Goal: Transaction & Acquisition: Purchase product/service

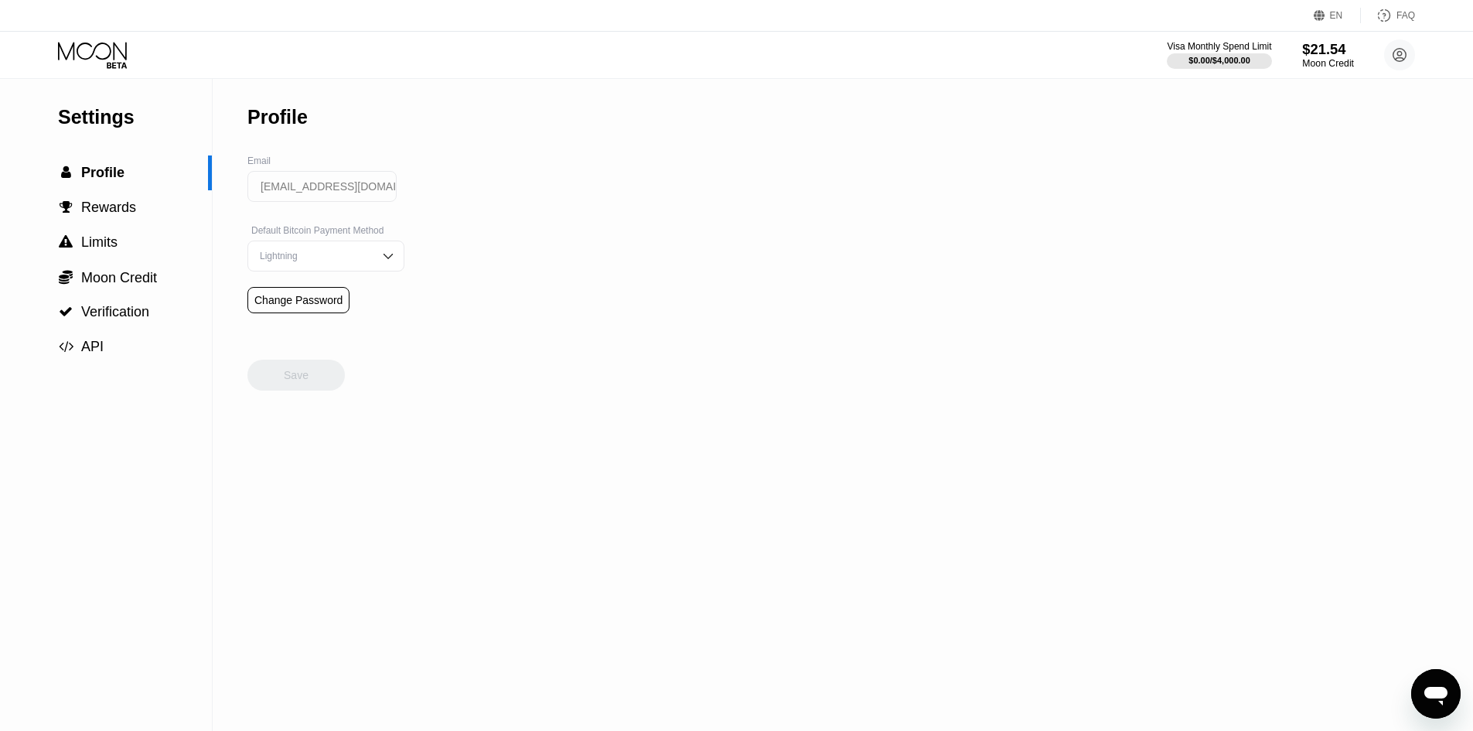
click at [1318, 56] on div "$21.54" at bounding box center [1328, 49] width 52 height 16
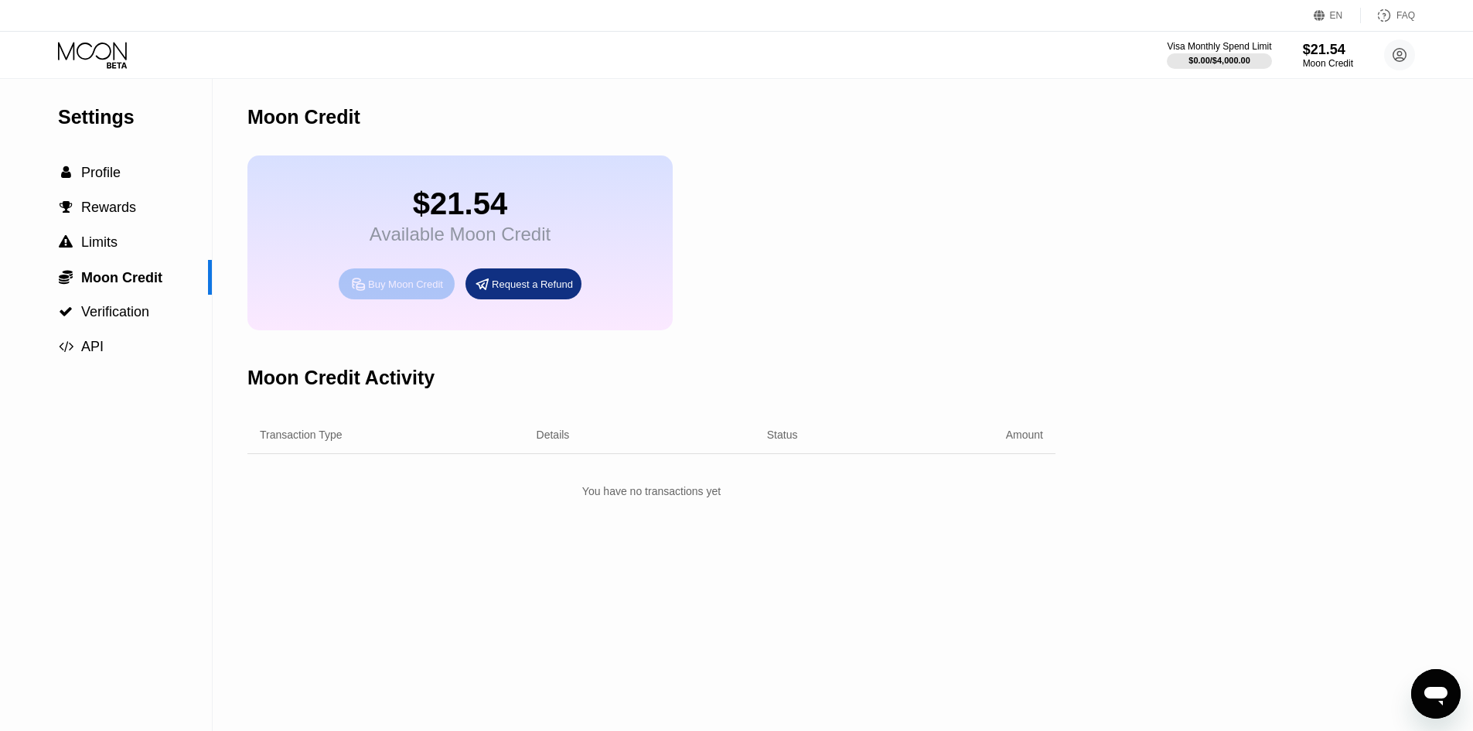
click at [414, 291] on div "Buy Moon Credit" at bounding box center [405, 284] width 75 height 13
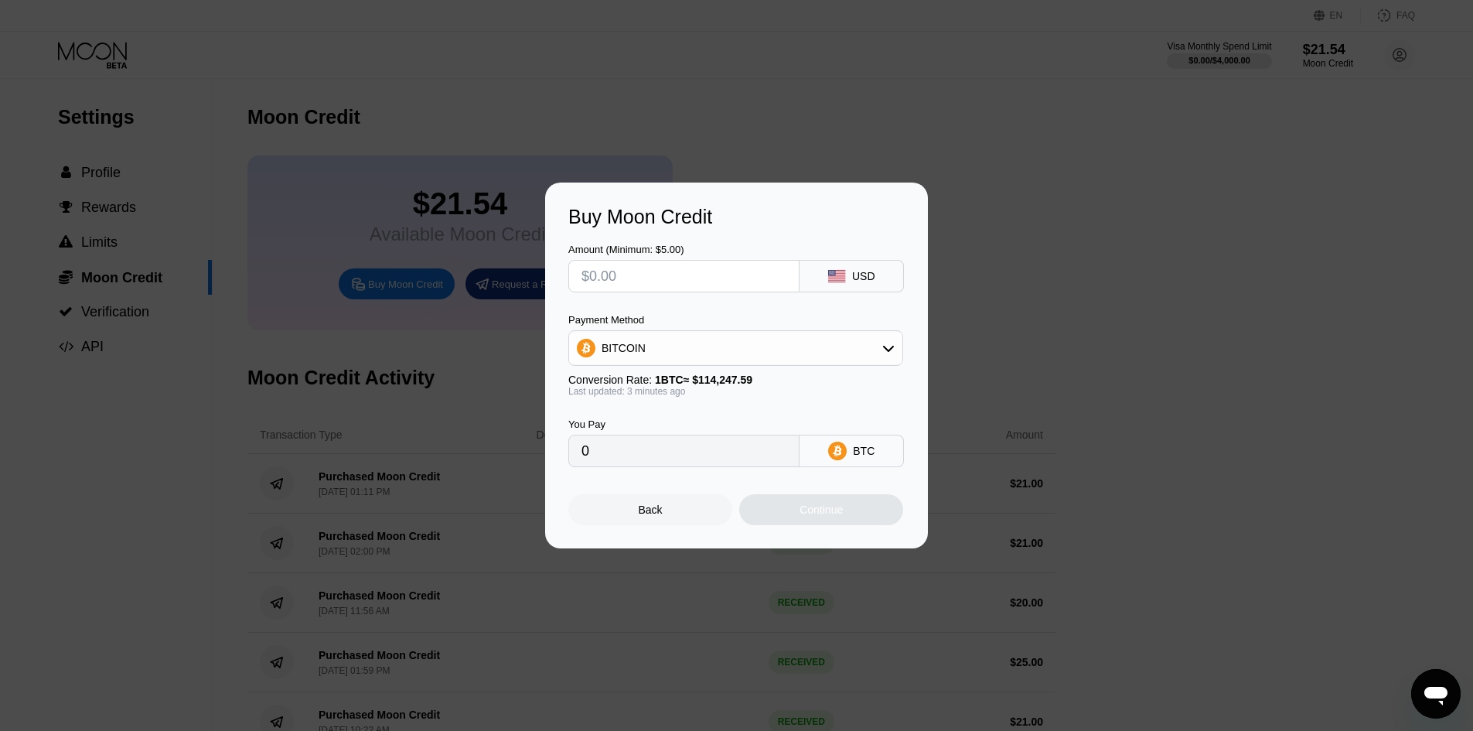
click at [712, 274] on input "text" at bounding box center [683, 276] width 205 height 31
click at [672, 352] on div "BITCOIN" at bounding box center [735, 347] width 333 height 31
click at [643, 415] on div "USDT on TRON" at bounding box center [736, 424] width 326 height 31
type input "0.00"
click at [656, 280] on input "text" at bounding box center [683, 276] width 205 height 31
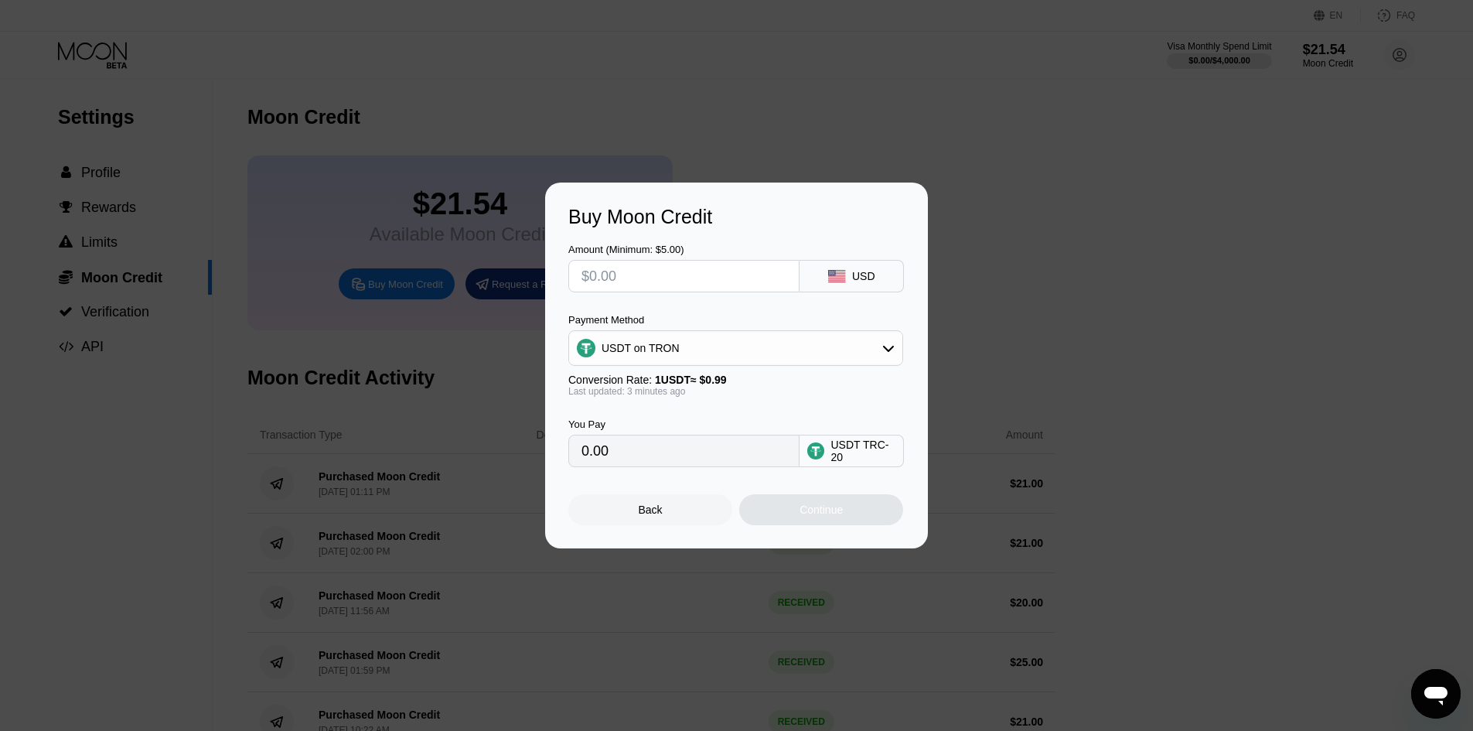
type input "$2"
type input "2.02"
type input "$20"
type input "20.20"
type input "$2"
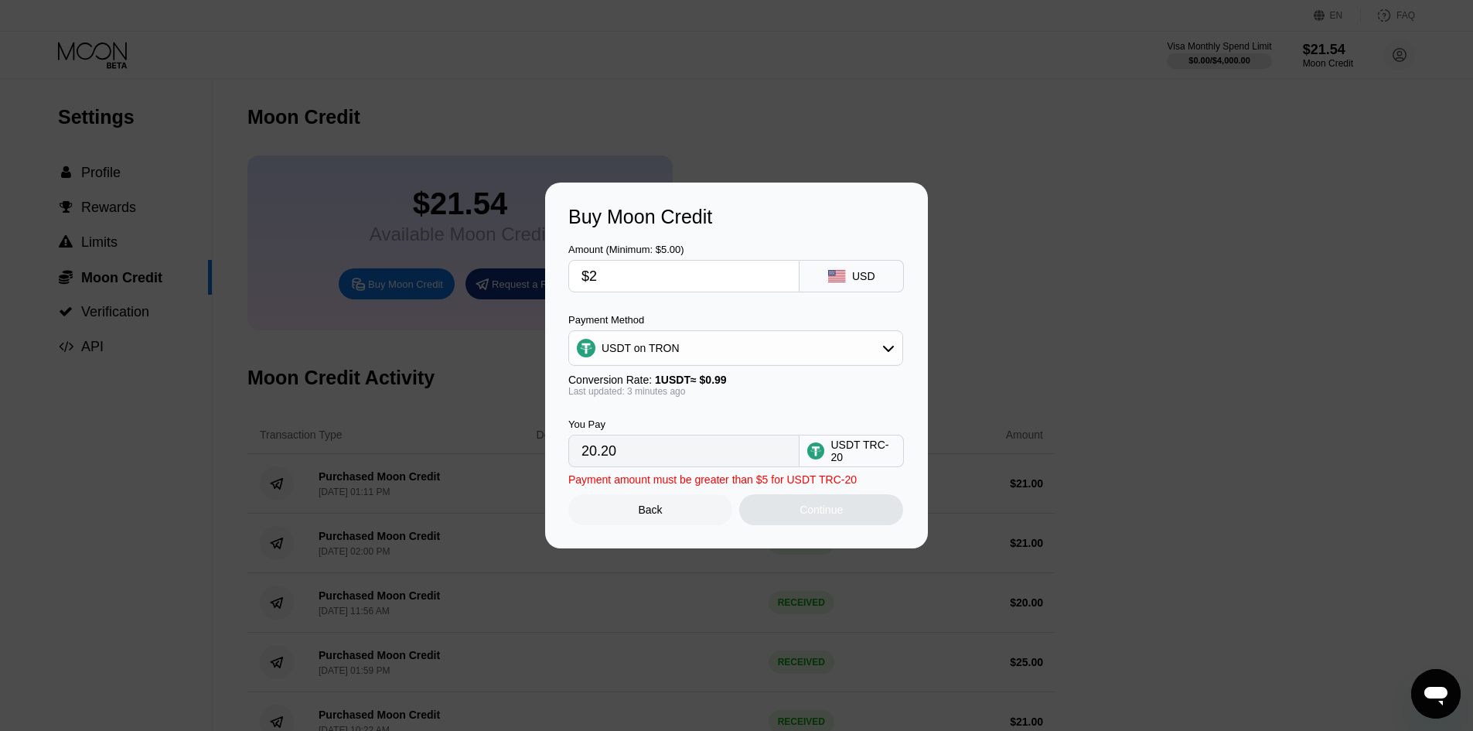
type input "2.02"
type input "$22"
type input "22.22"
type input "$22.4"
type input "22.63"
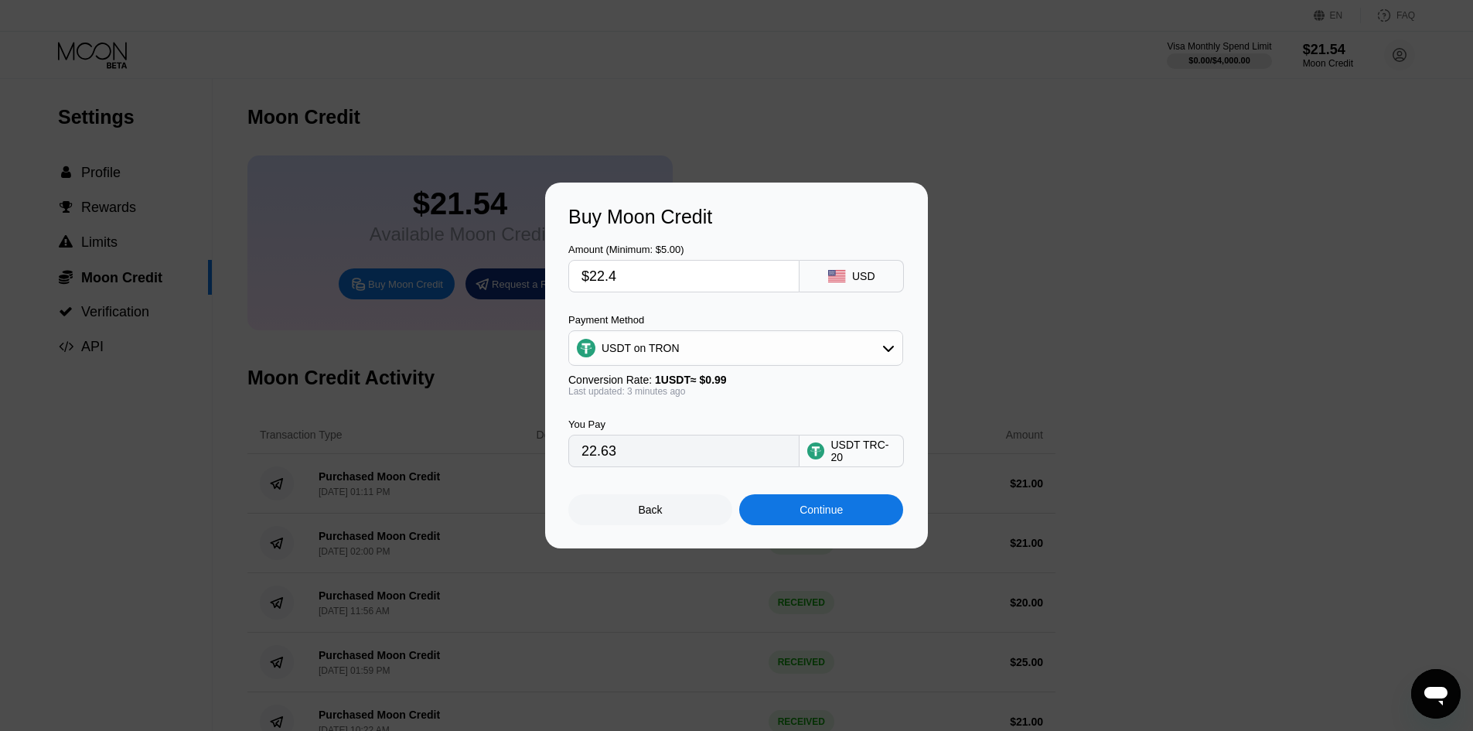
type input "$22.4"
click at [817, 516] on div "Continue" at bounding box center [821, 509] width 43 height 12
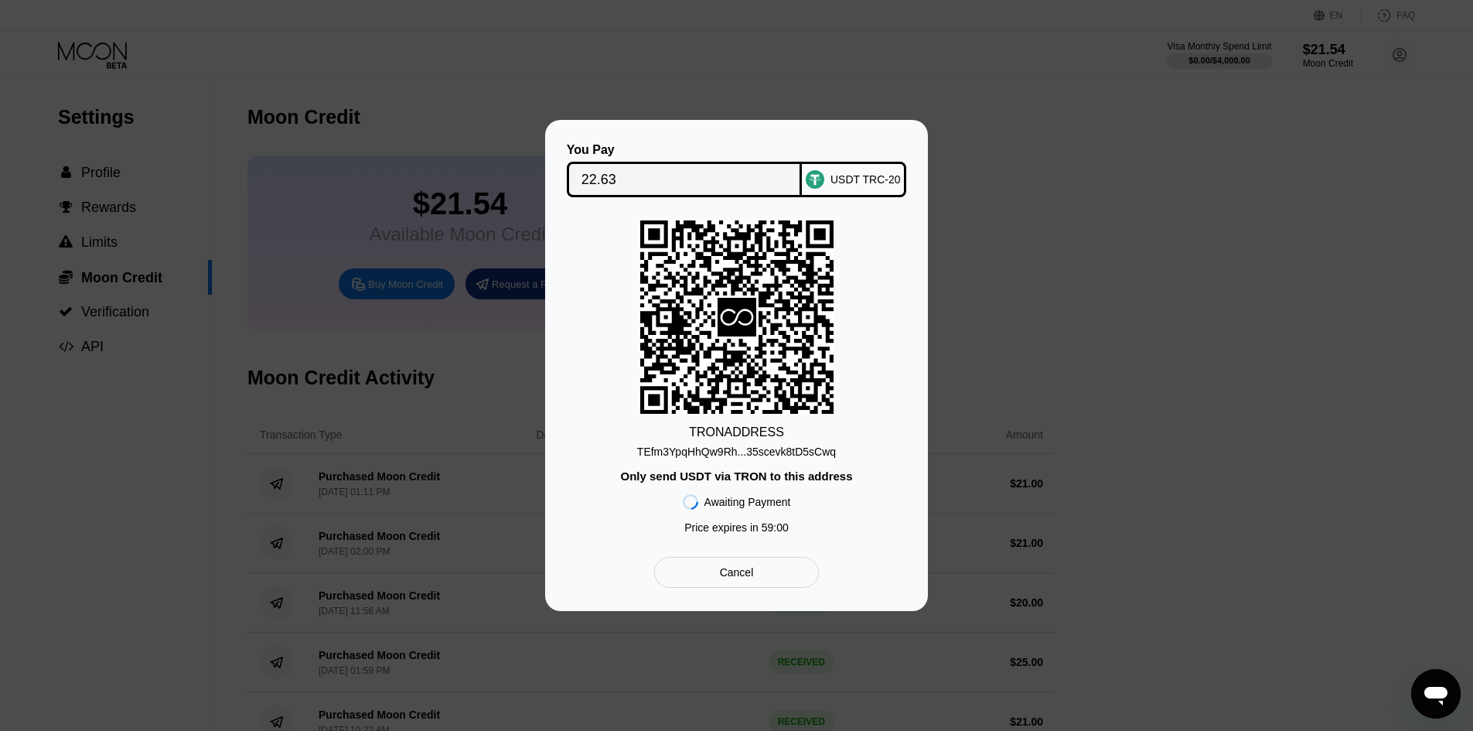
click at [639, 168] on input "22.63" at bounding box center [684, 179] width 206 height 31
click at [1123, 203] on div "You Pay 22.63 USDT TRC-20 TRON ADDRESS TEfm3YpqHhQw9Rh...35scevk8tD5sCwq Only s…" at bounding box center [736, 365] width 1473 height 491
click at [759, 586] on div "Cancel" at bounding box center [736, 572] width 165 height 31
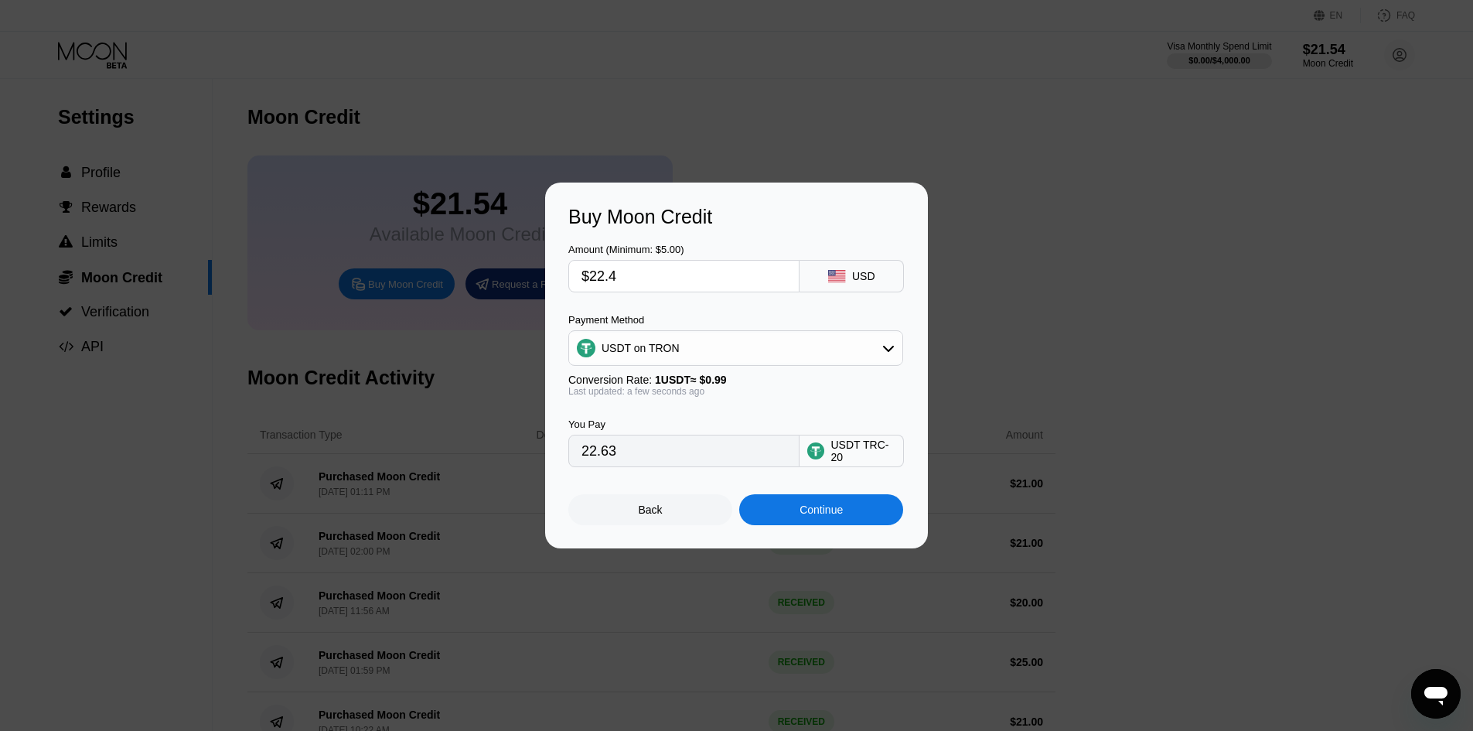
click at [646, 274] on input "$22.4" at bounding box center [683, 276] width 205 height 31
click at [653, 273] on input "$22.4" at bounding box center [683, 276] width 205 height 31
type input "$22."
type input "22.22"
type input "$2"
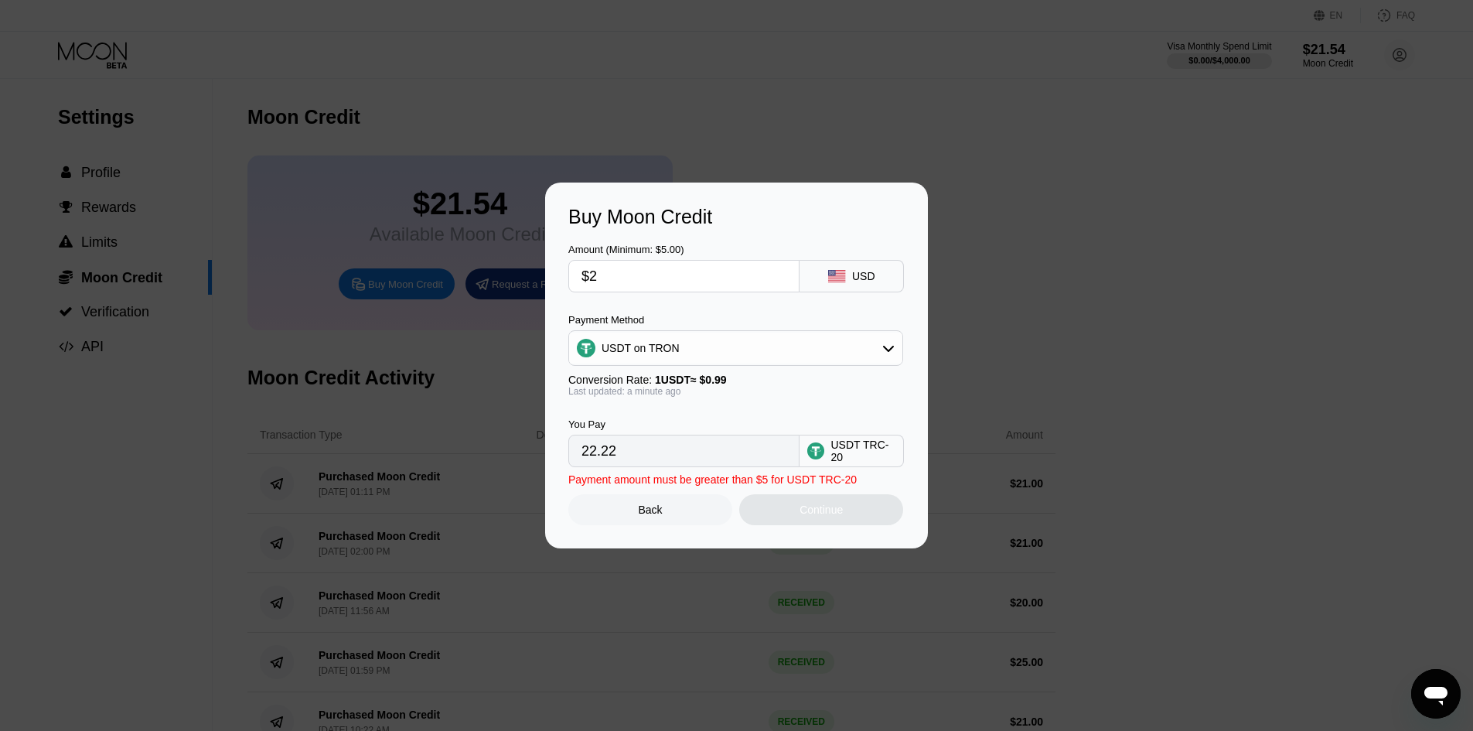
type input "2.02"
type input "$25"
type input "25.25"
type input "$25"
click at [805, 516] on div "Continue" at bounding box center [821, 509] width 43 height 12
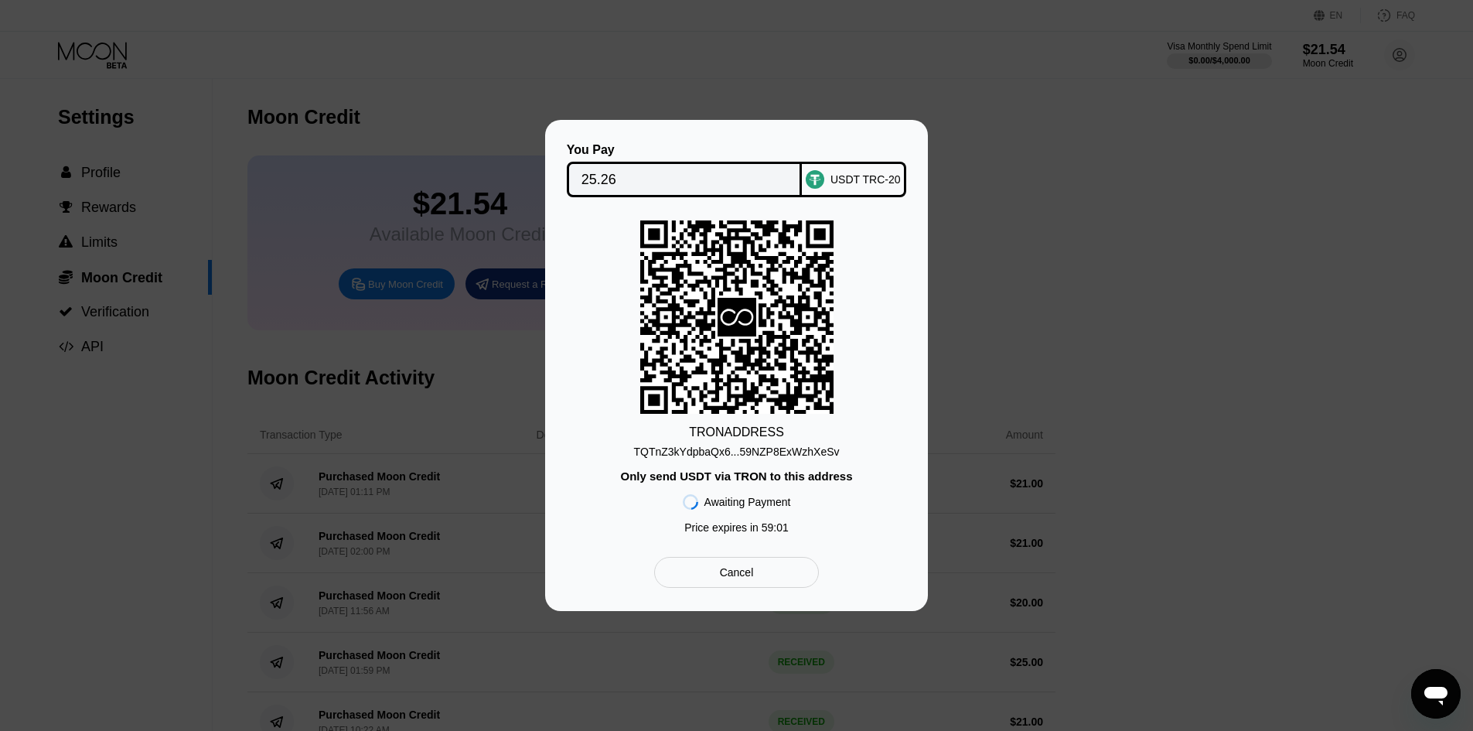
click at [812, 446] on div "TQTnZ3kYdpbaQx6...59NZP8ExWzhXeSv" at bounding box center [736, 451] width 206 height 12
click at [803, 451] on div "TQTnZ3kYdpbaQx6...59NZP8ExWzhXeSv" at bounding box center [736, 451] width 206 height 12
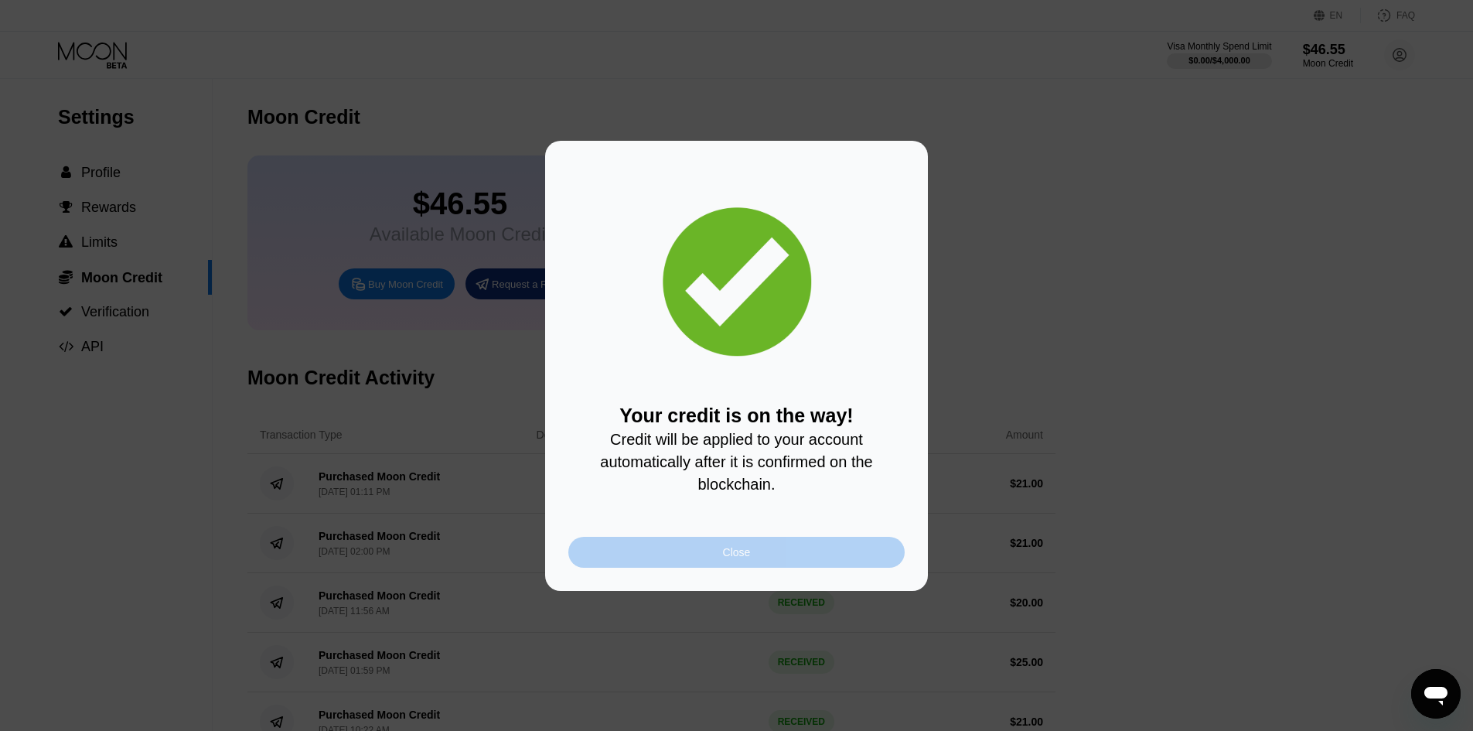
click at [751, 557] on div "Close" at bounding box center [736, 552] width 336 height 31
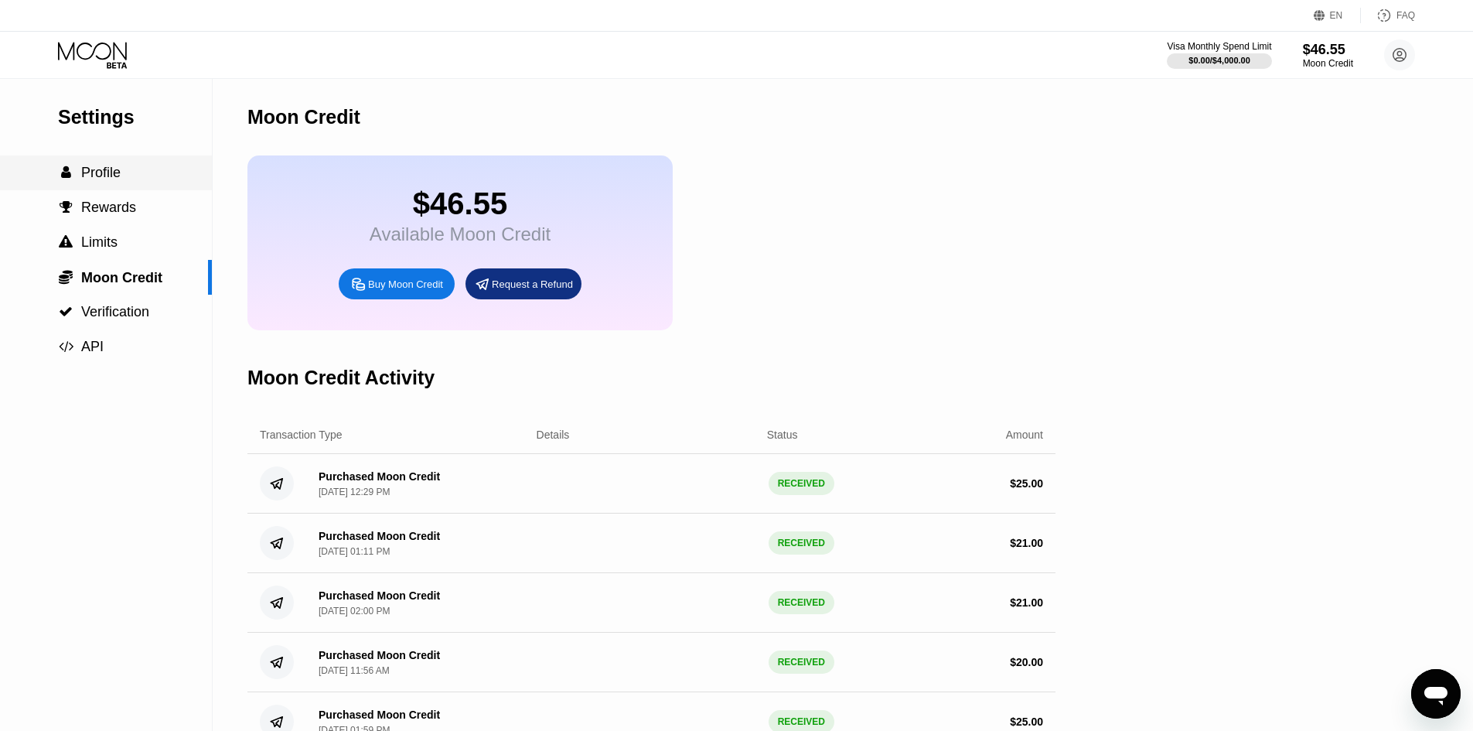
click at [81, 180] on span "Profile" at bounding box center [100, 172] width 39 height 15
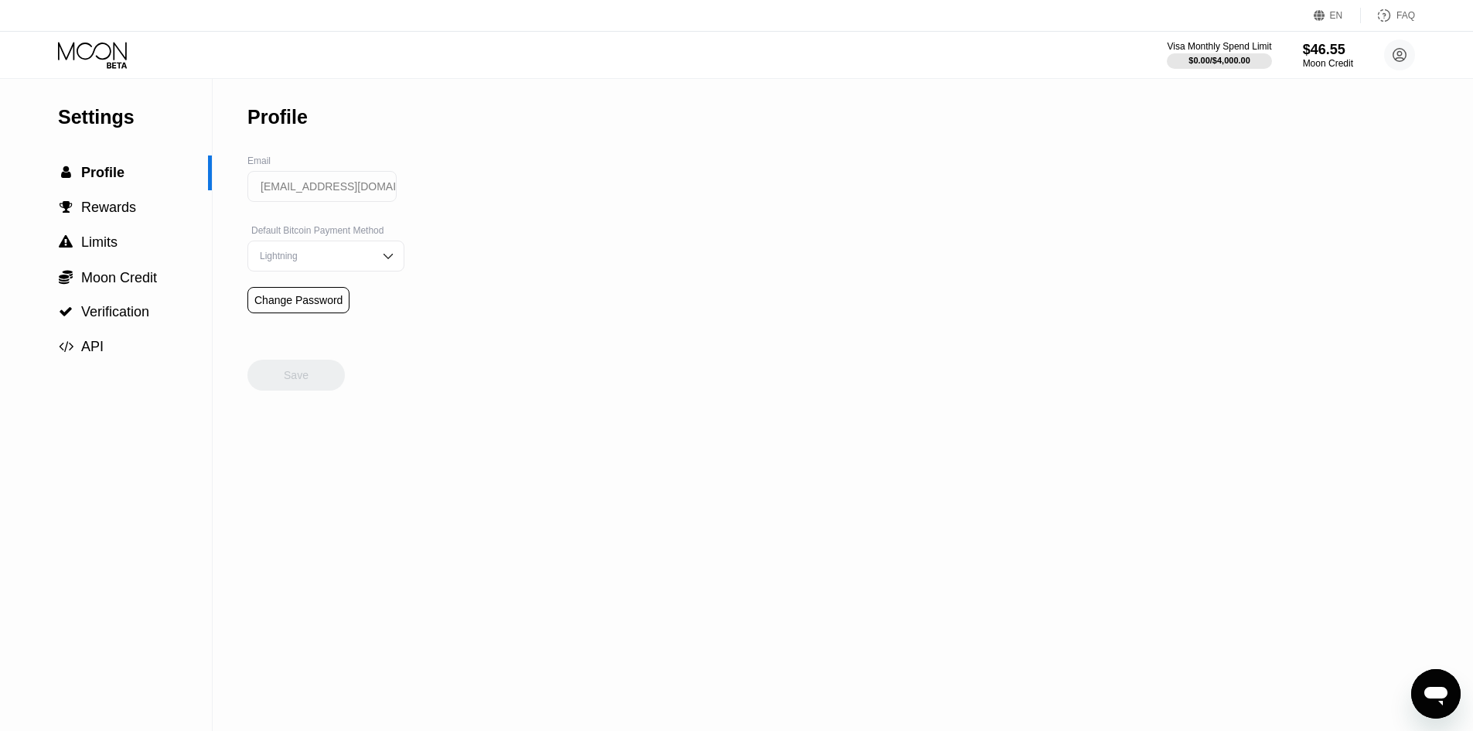
drag, startPoint x: 97, startPoint y: 87, endPoint x: 103, endPoint y: 60, distance: 28.5
click at [97, 84] on div "Settings  Profile  Rewards  Limits  Moon Credit  Verification  API" at bounding box center [106, 221] width 212 height 285
click at [106, 46] on icon at bounding box center [94, 55] width 72 height 27
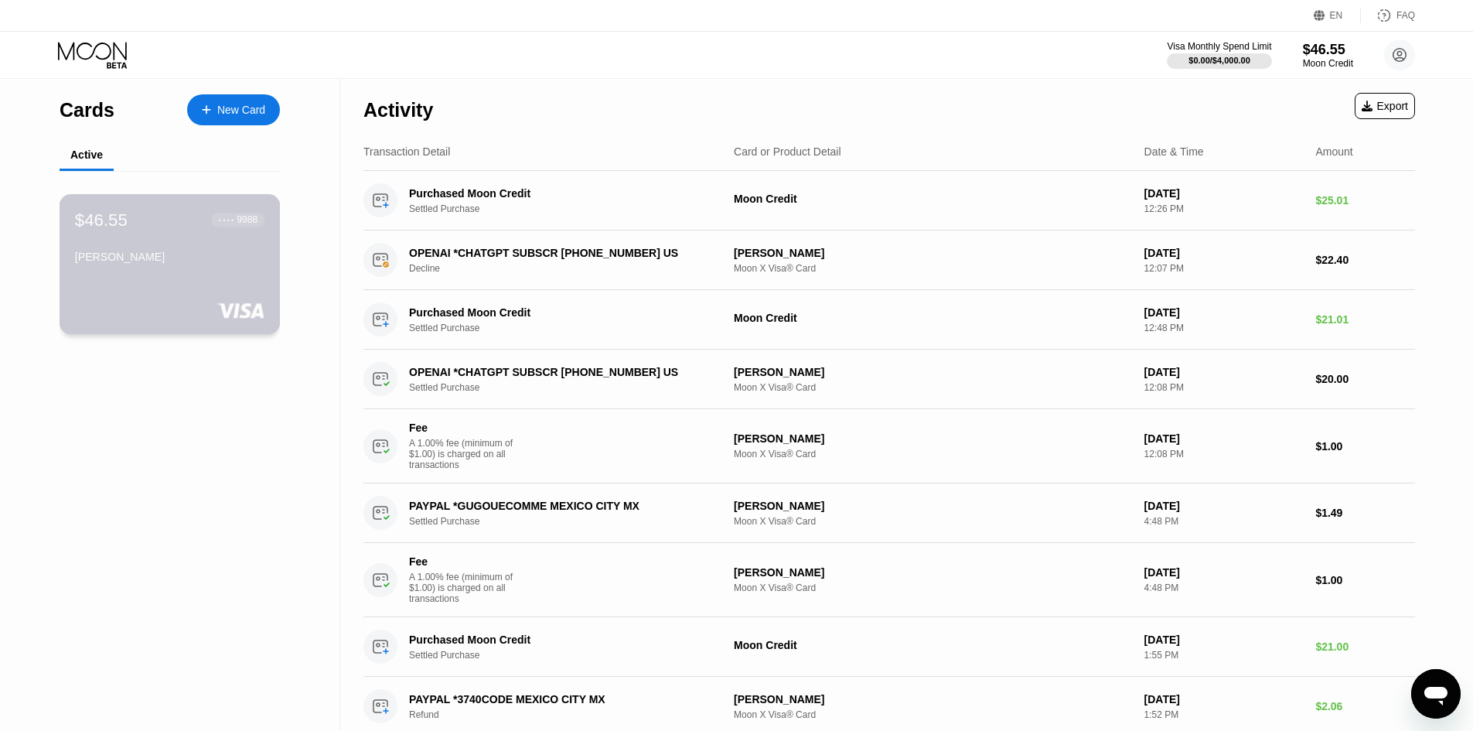
click at [139, 263] on div "[PERSON_NAME]" at bounding box center [169, 257] width 189 height 12
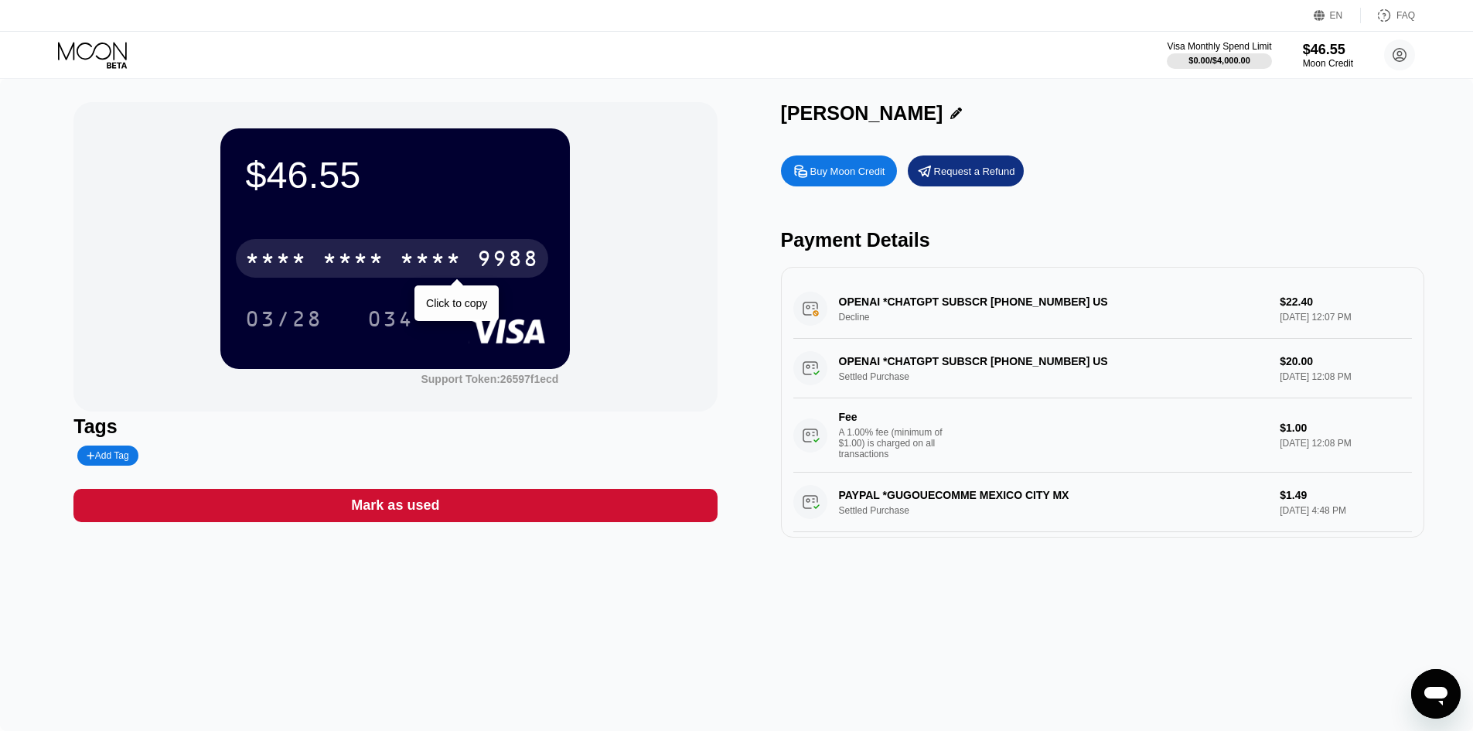
drag, startPoint x: 415, startPoint y: 261, endPoint x: 454, endPoint y: 174, distance: 94.8
click at [416, 261] on div "* * * *" at bounding box center [431, 260] width 62 height 25
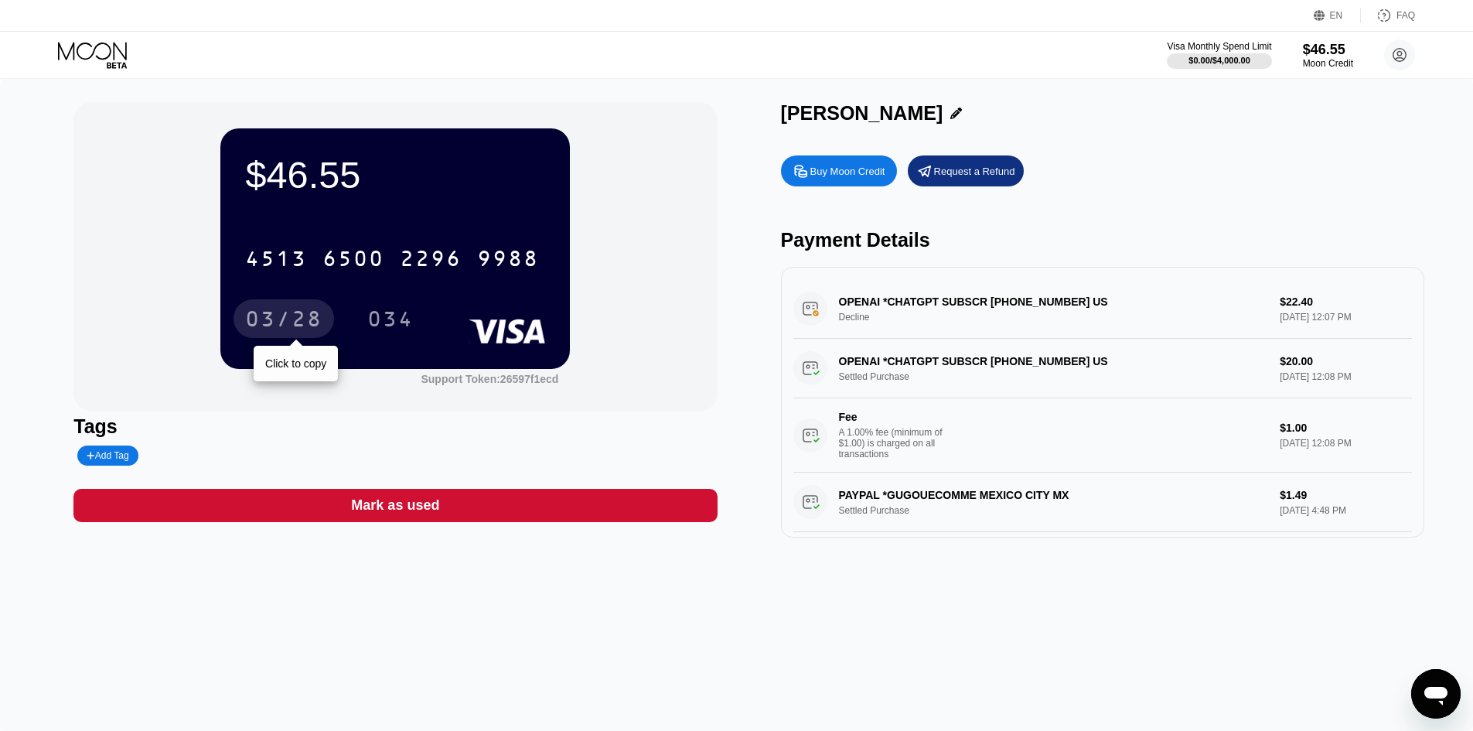
click at [280, 323] on div "03/28" at bounding box center [283, 321] width 77 height 25
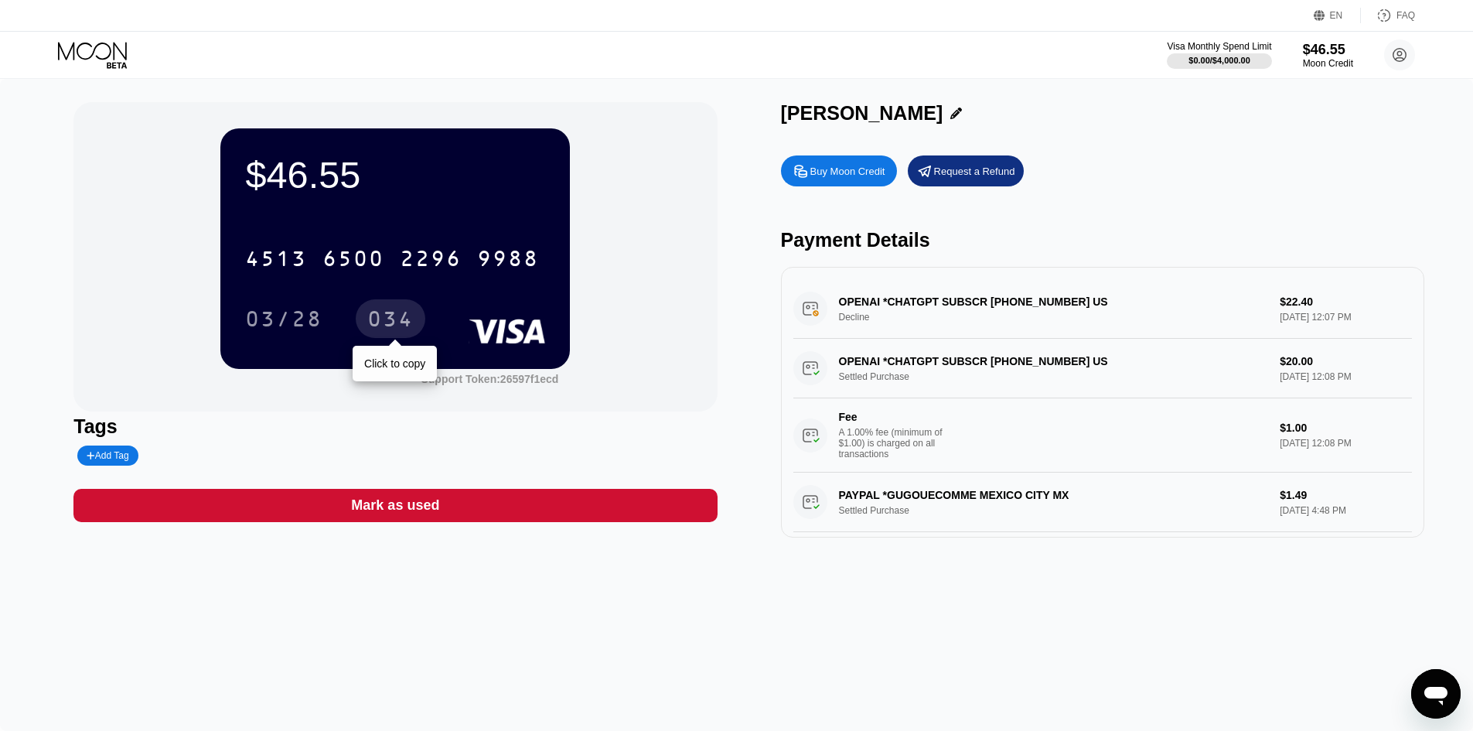
drag, startPoint x: 380, startPoint y: 318, endPoint x: 448, endPoint y: 16, distance: 309.3
click at [378, 318] on div "034" at bounding box center [390, 321] width 46 height 25
click at [93, 54] on icon at bounding box center [92, 51] width 69 height 18
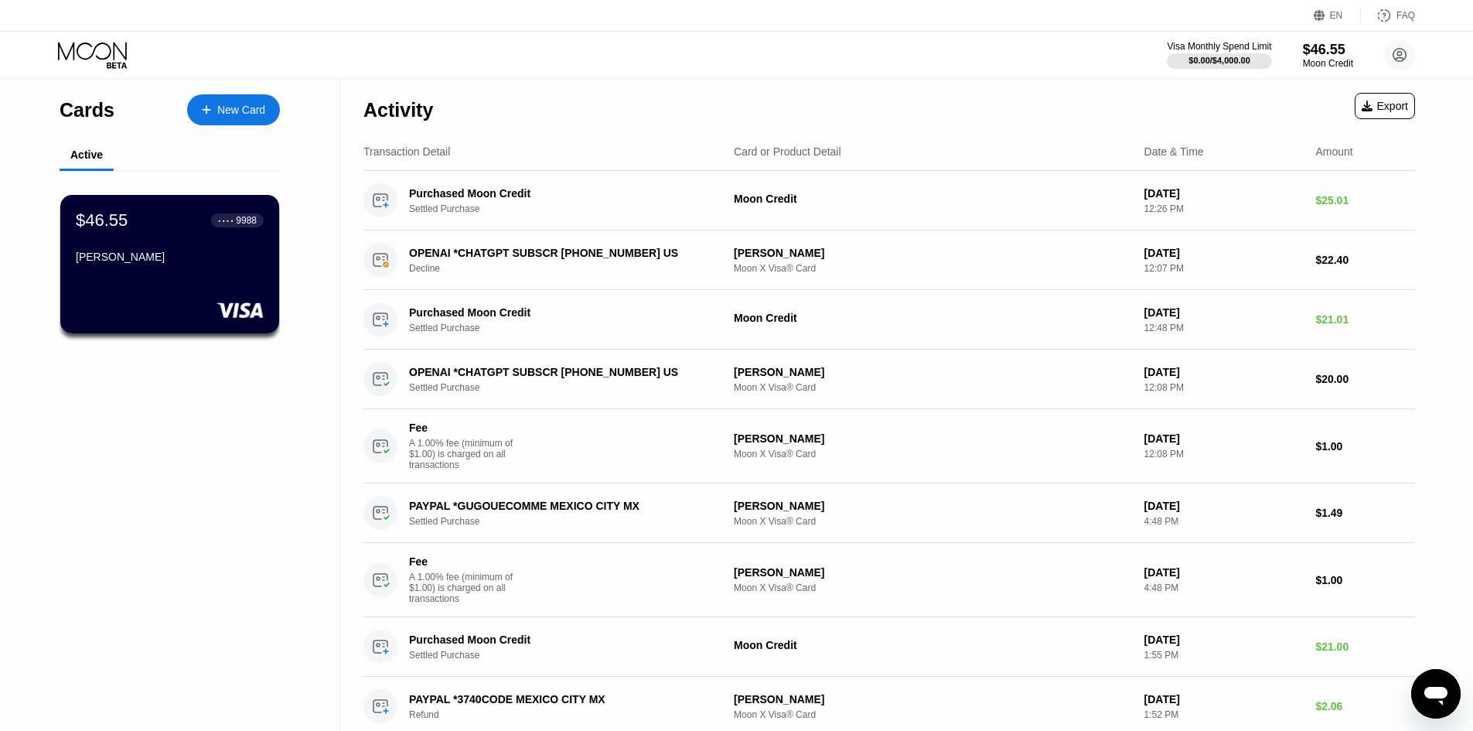
click at [104, 48] on icon at bounding box center [94, 55] width 72 height 27
click at [858, 141] on div "Transaction Detail Card or Product Detail Date & Time Amount" at bounding box center [889, 152] width 1052 height 38
click at [88, 47] on icon at bounding box center [94, 55] width 72 height 27
click at [91, 62] on icon at bounding box center [94, 55] width 72 height 27
click at [1325, 53] on div "$46.55" at bounding box center [1328, 49] width 52 height 16
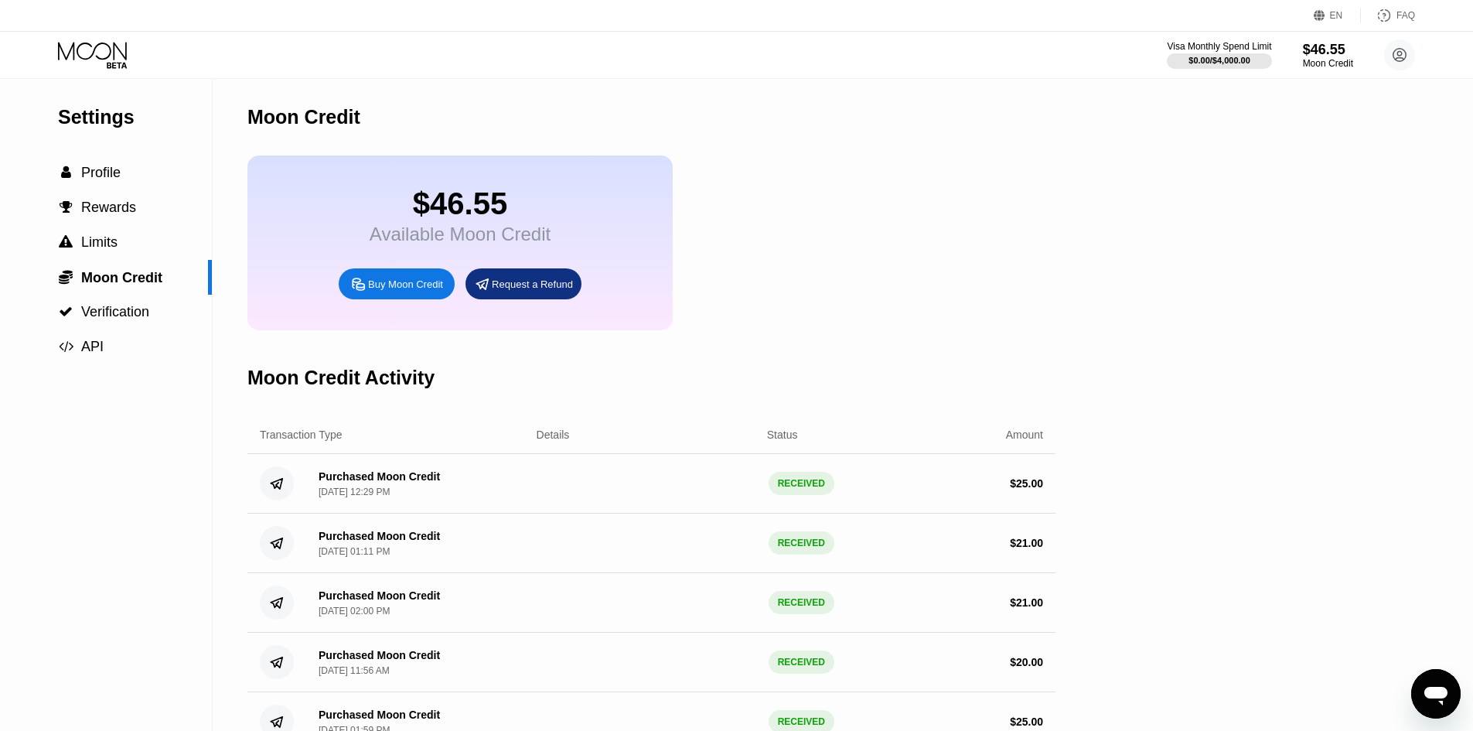
click at [94, 58] on icon at bounding box center [94, 55] width 72 height 27
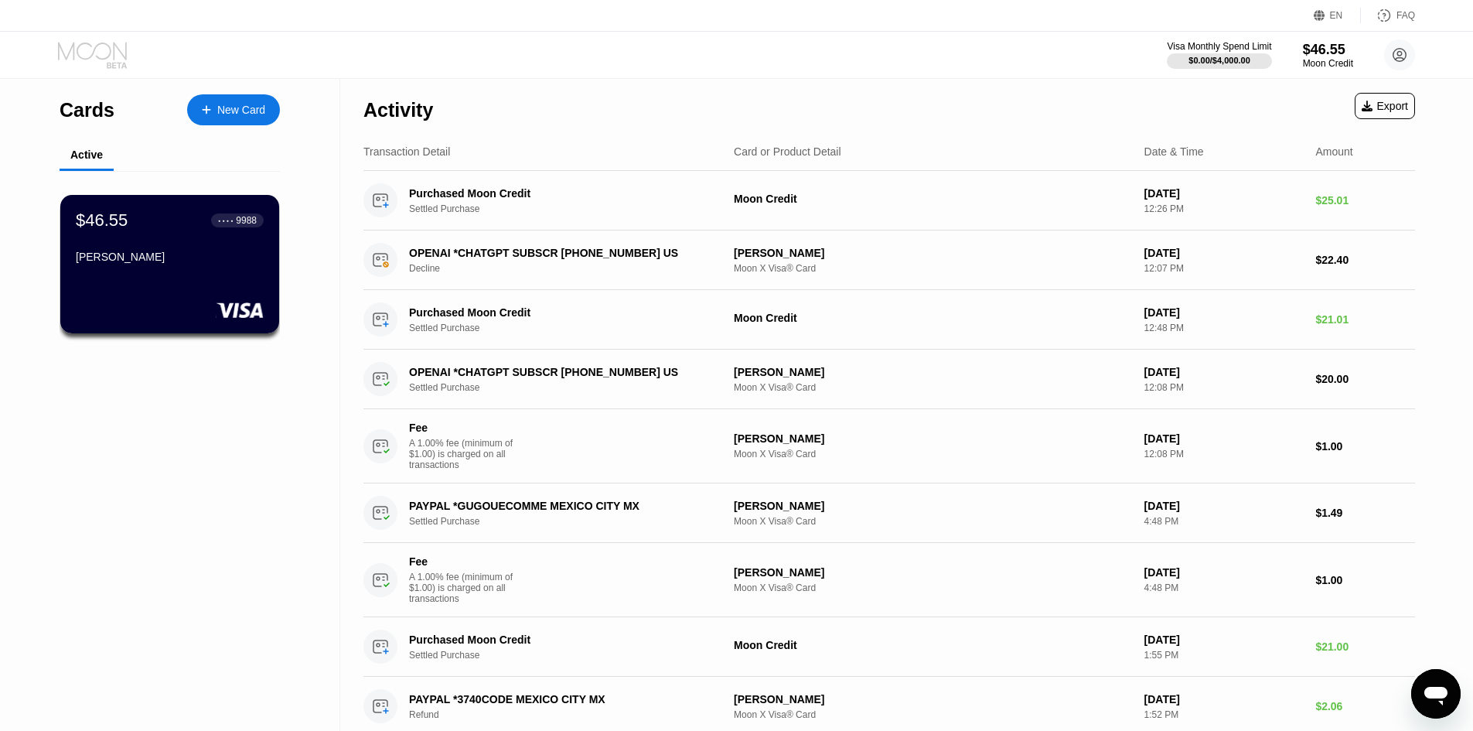
click at [97, 52] on icon at bounding box center [94, 55] width 72 height 27
click at [97, 49] on icon at bounding box center [94, 55] width 72 height 27
click at [1341, 55] on div "$46.55" at bounding box center [1328, 49] width 52 height 16
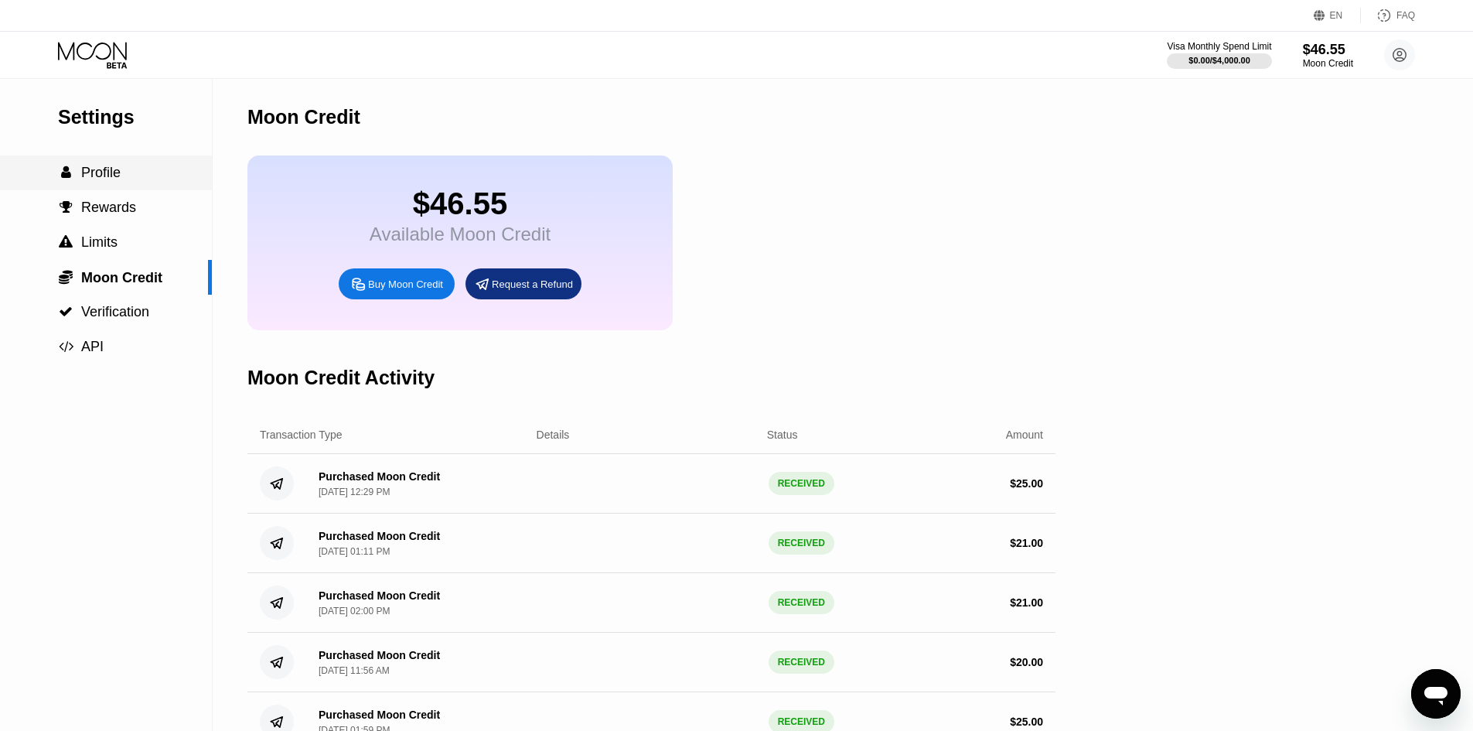
click at [100, 180] on span "Profile" at bounding box center [100, 172] width 39 height 15
